Goal: Communication & Community: Answer question/provide support

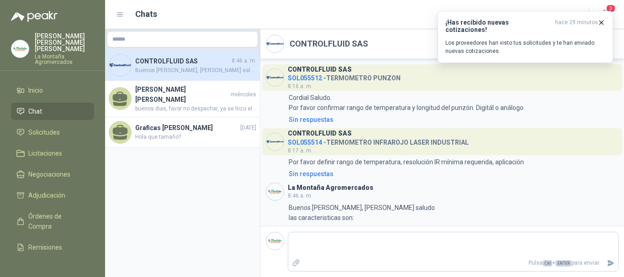
scroll to position [173, 0]
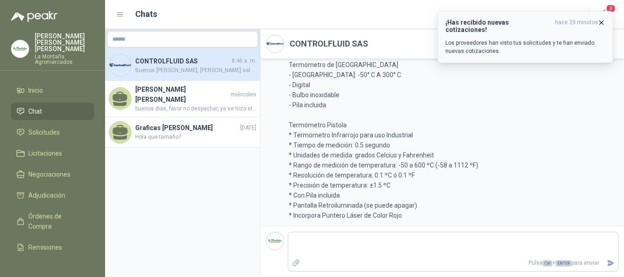
click at [466, 39] on p "Los proveedores han visto tus solicitudes y te han enviado nuevas cotizaciones." at bounding box center [525, 47] width 160 height 16
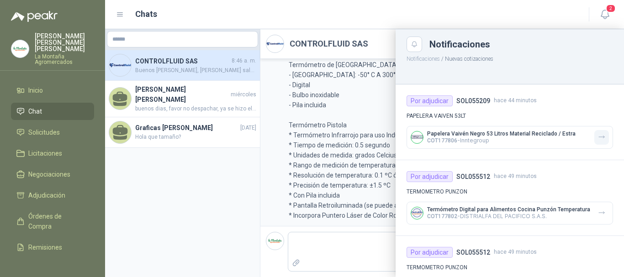
click at [598, 134] on icon "button" at bounding box center [602, 137] width 8 height 8
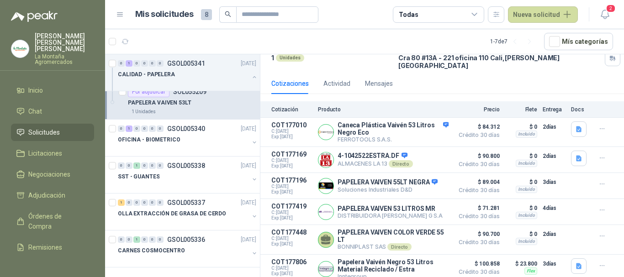
scroll to position [77, 0]
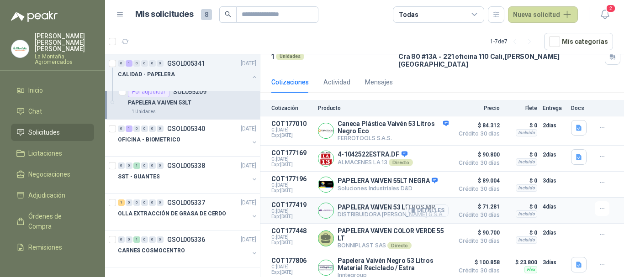
click at [423, 205] on button "Detalles" at bounding box center [427, 211] width 43 height 12
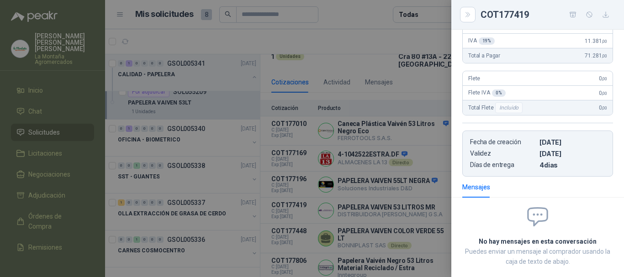
scroll to position [0, 0]
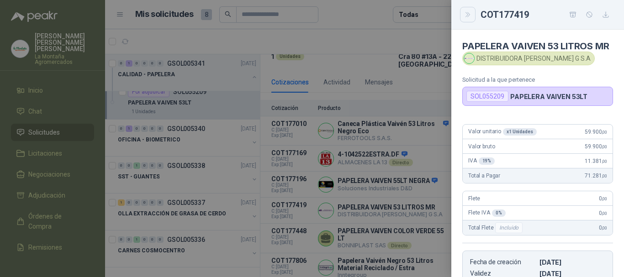
click at [473, 12] on button "Close" at bounding box center [468, 15] width 16 height 16
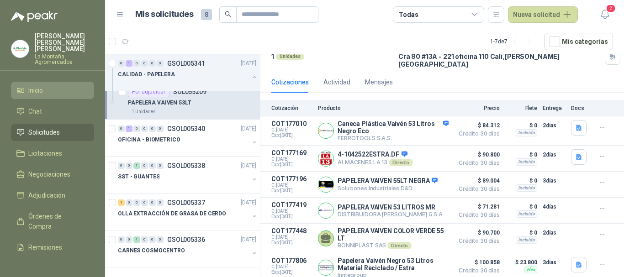
click at [31, 85] on span "Inicio" at bounding box center [35, 90] width 15 height 10
